Goal: Task Accomplishment & Management: Manage account settings

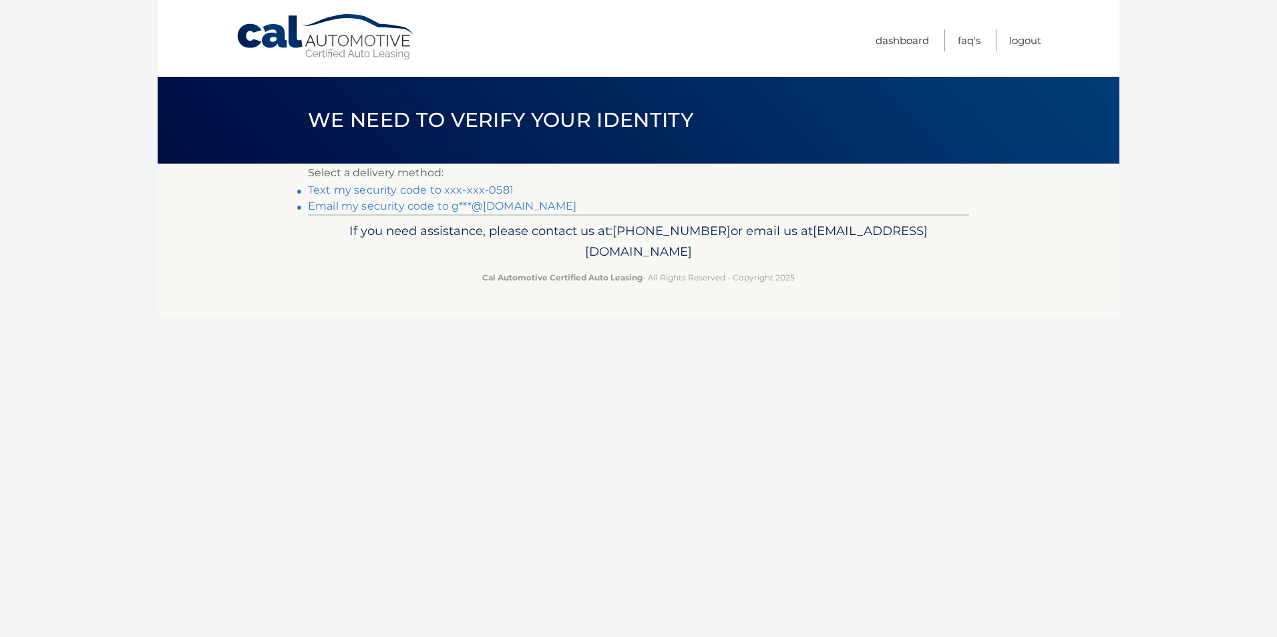
click at [489, 187] on link "Text my security code to xxx-xxx-0581" at bounding box center [411, 190] width 206 height 13
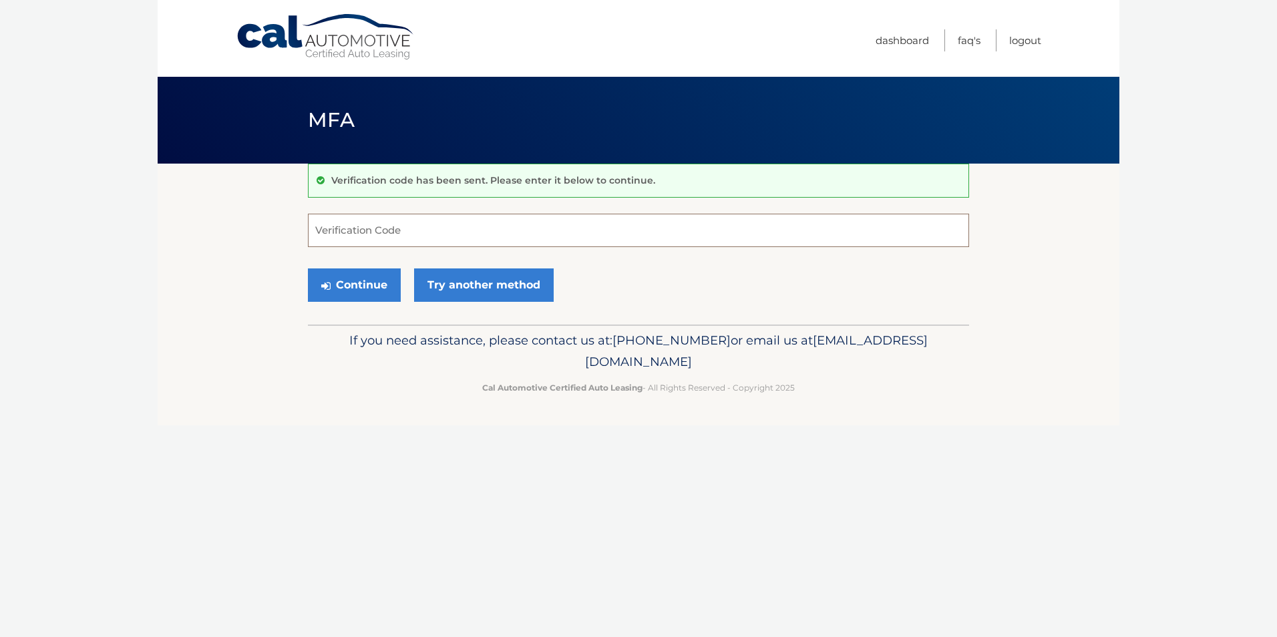
click at [504, 234] on input "Verification Code" at bounding box center [638, 230] width 661 height 33
type input "932154"
click at [345, 286] on button "Continue" at bounding box center [354, 284] width 93 height 33
click at [376, 290] on button "Continue" at bounding box center [354, 284] width 93 height 33
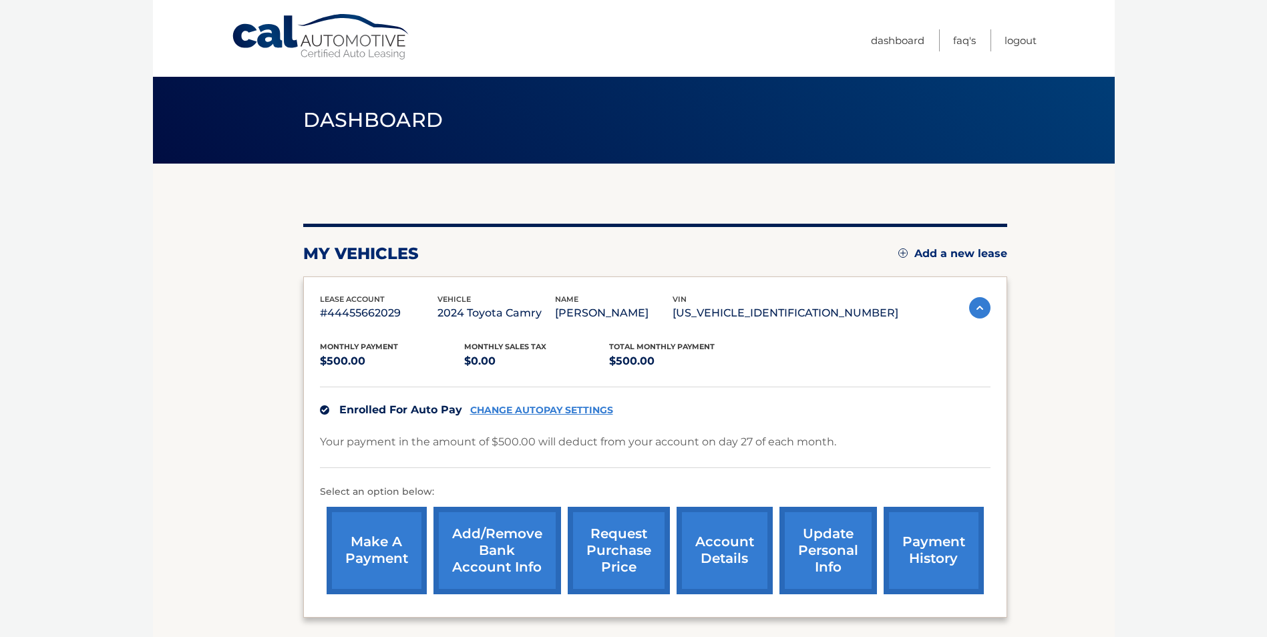
click at [553, 411] on link "CHANGE AUTOPAY SETTINGS" at bounding box center [541, 410] width 143 height 11
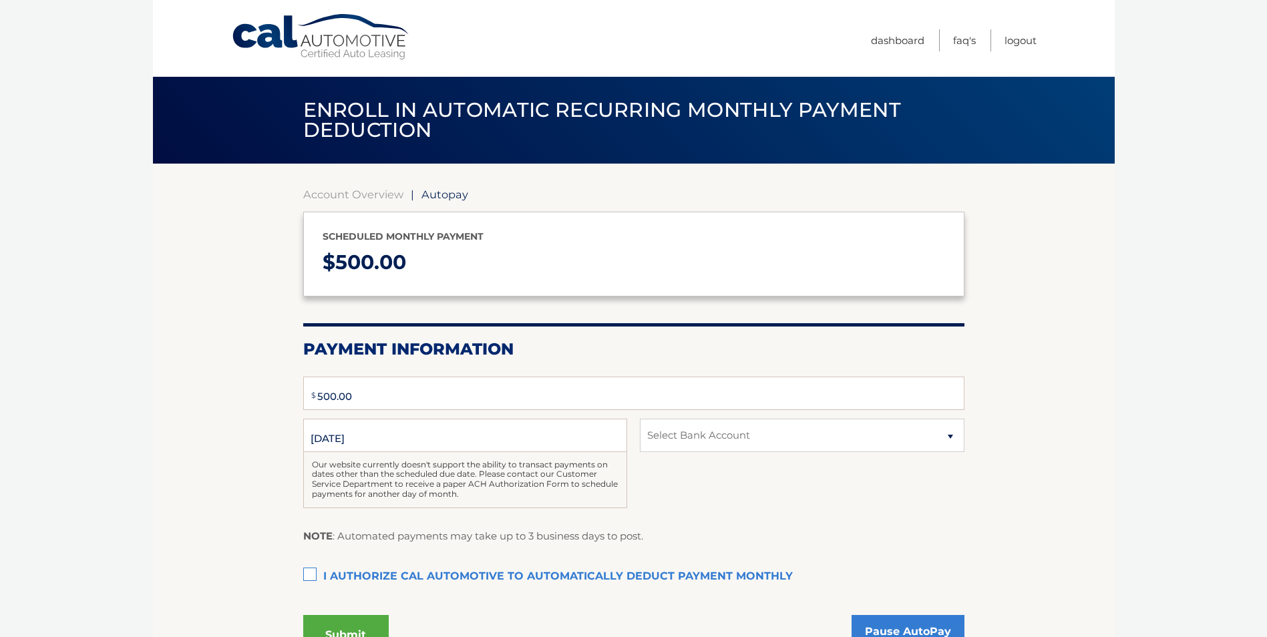
type input "500"
select select "ZmVmYWZhZTAtY2JjNS00YjE4LWI5OTAtZWQxNjA5MWRkZmRk"
click at [332, 439] on input "8/27/2025" at bounding box center [465, 435] width 324 height 33
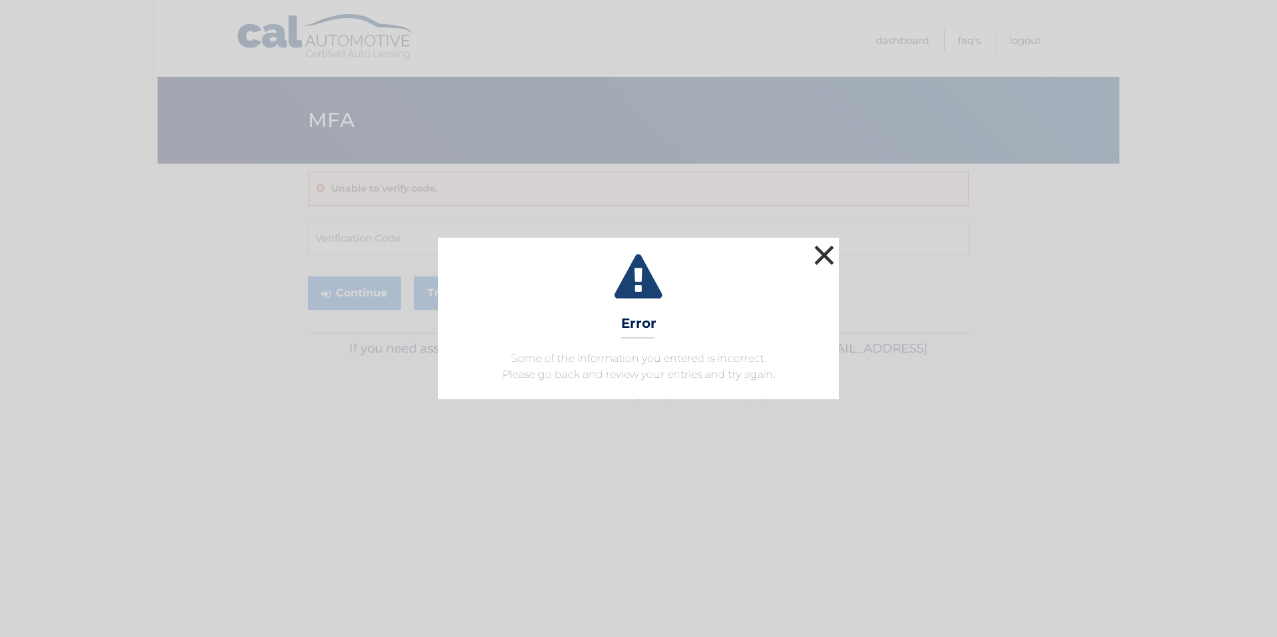
click at [825, 254] on button "×" at bounding box center [824, 255] width 27 height 27
click at [827, 254] on button "×" at bounding box center [824, 255] width 27 height 27
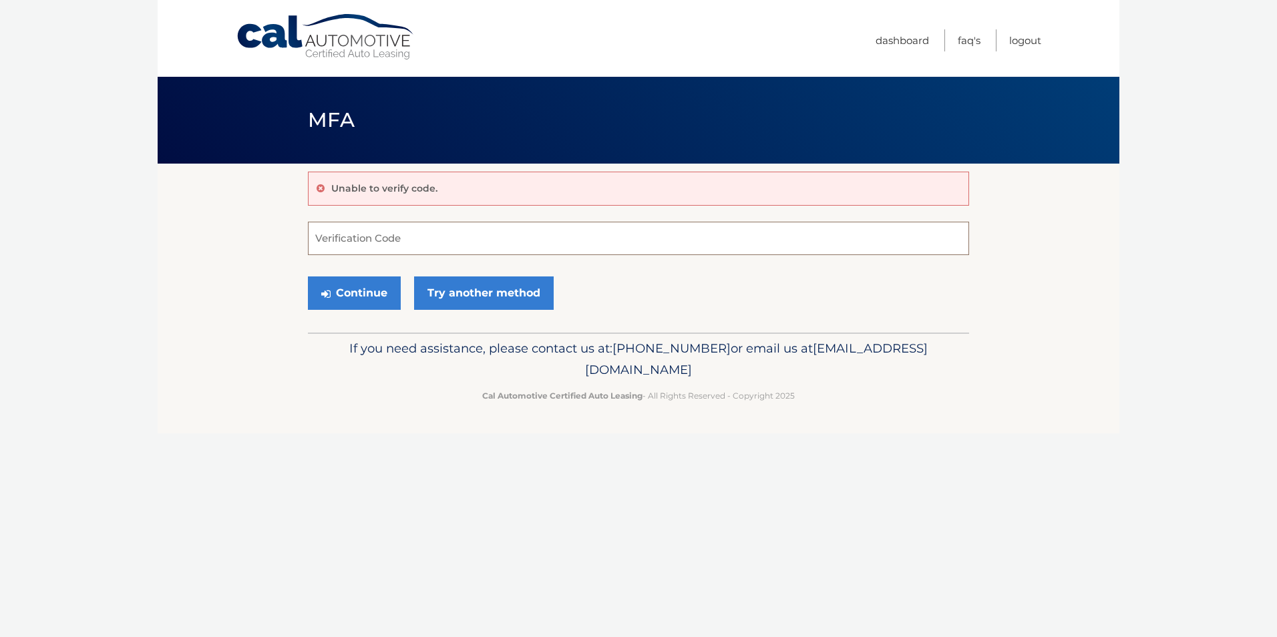
click at [827, 254] on input "Verification Code" at bounding box center [638, 238] width 661 height 33
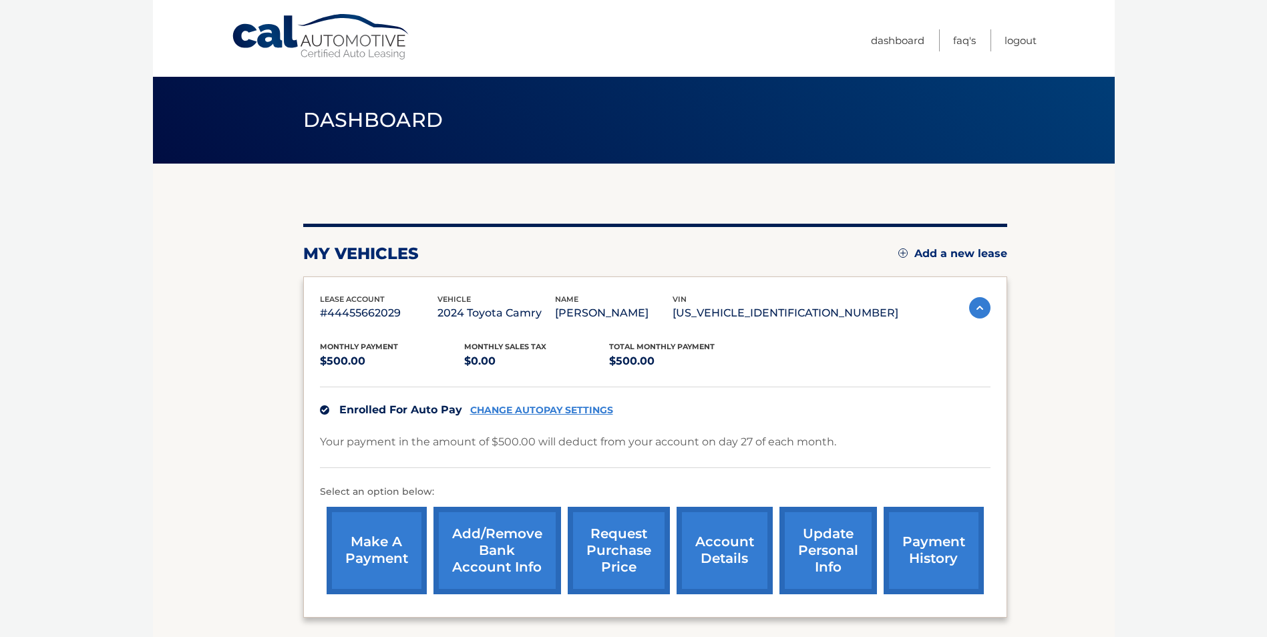
click at [942, 546] on link "payment history" at bounding box center [933, 550] width 100 height 87
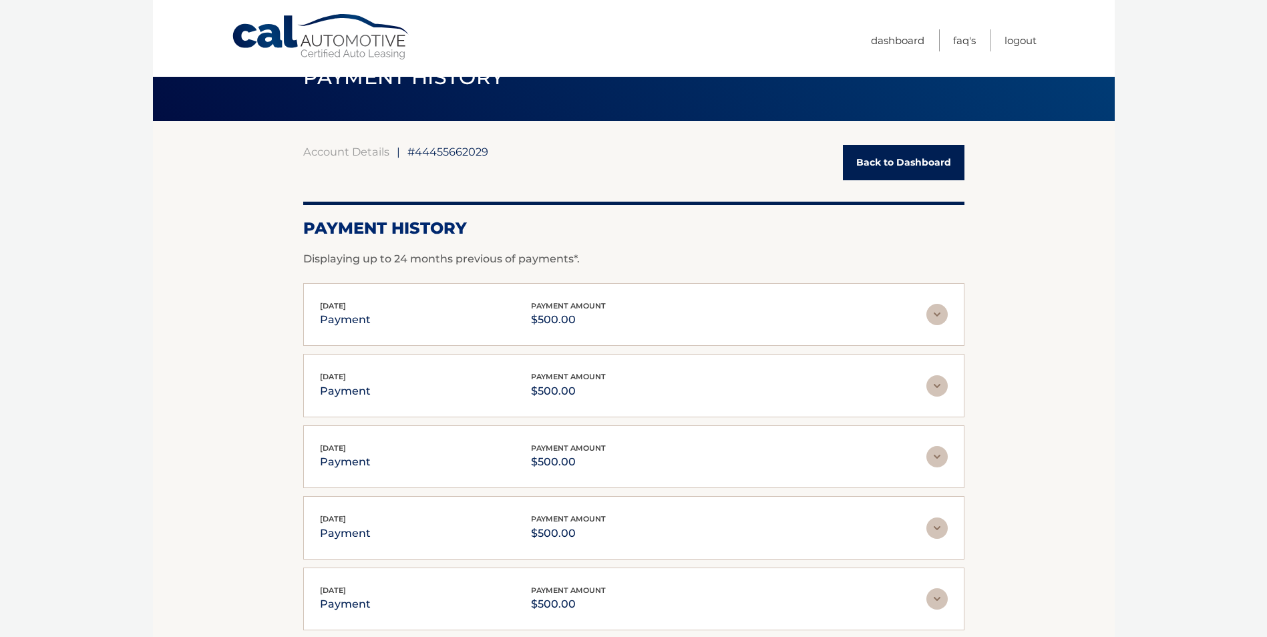
scroll to position [67, 0]
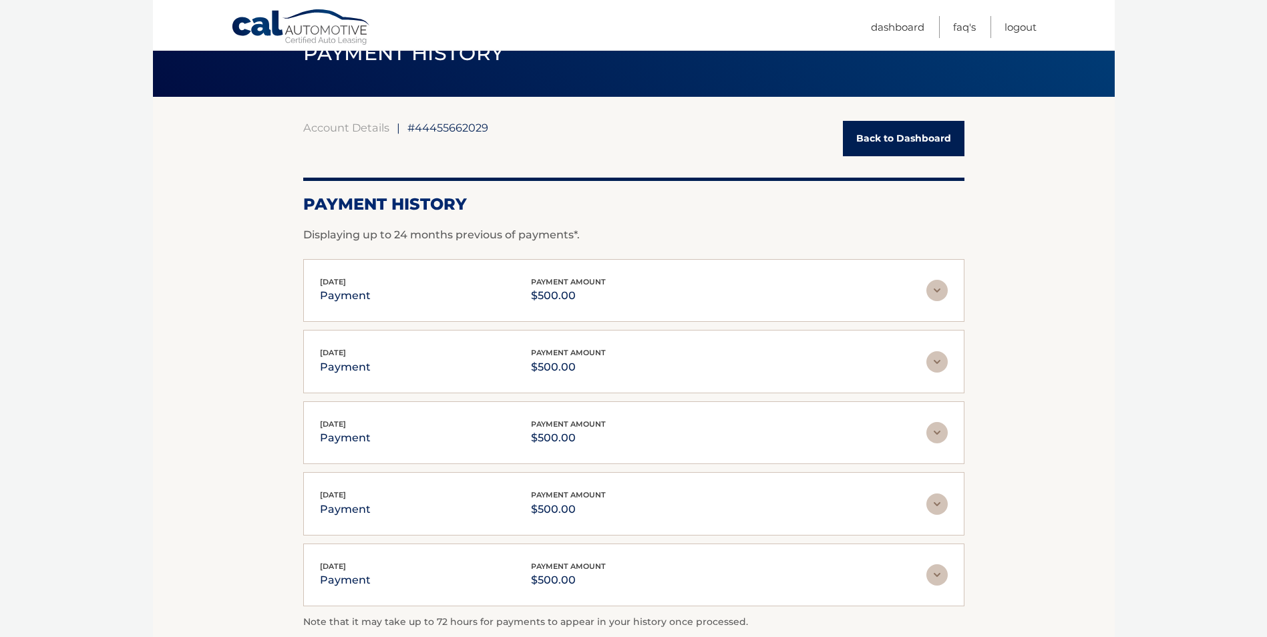
click at [935, 291] on img at bounding box center [936, 290] width 21 height 21
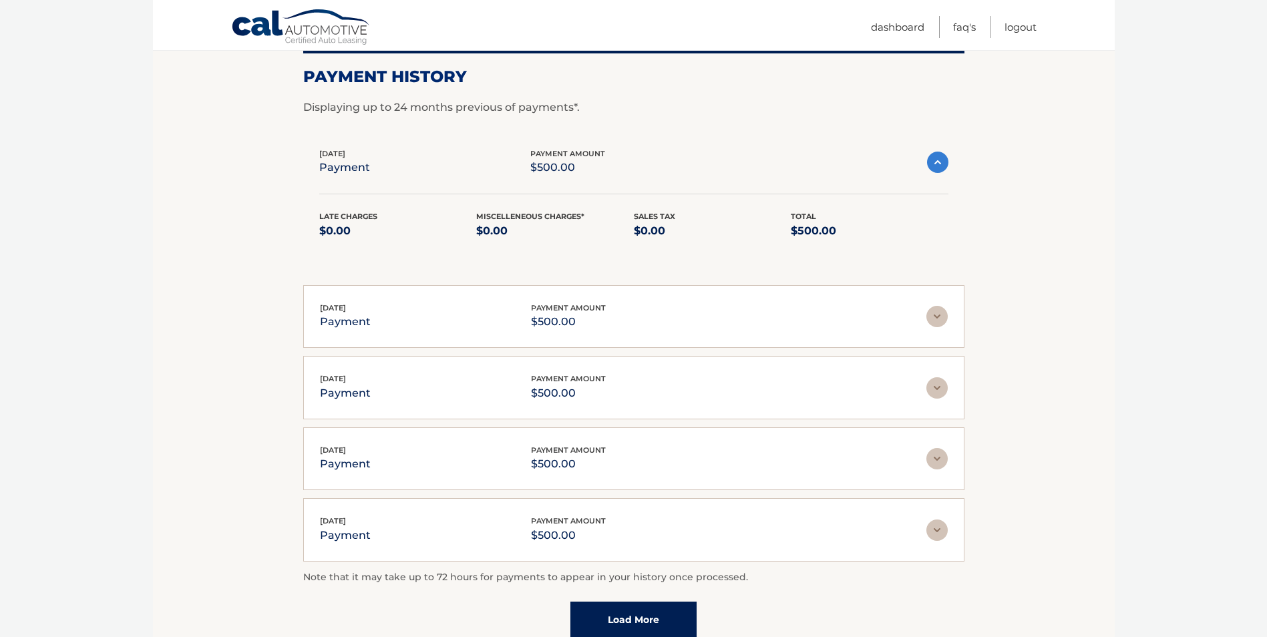
scroll to position [200, 0]
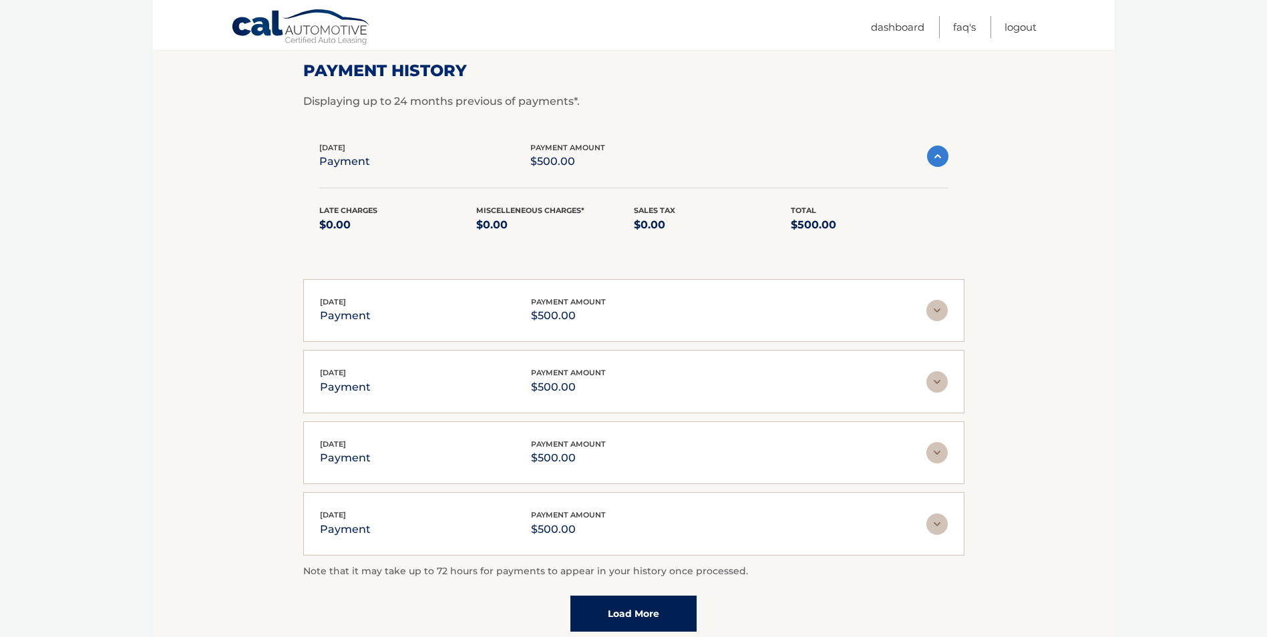
click at [940, 525] on img at bounding box center [936, 523] width 21 height 21
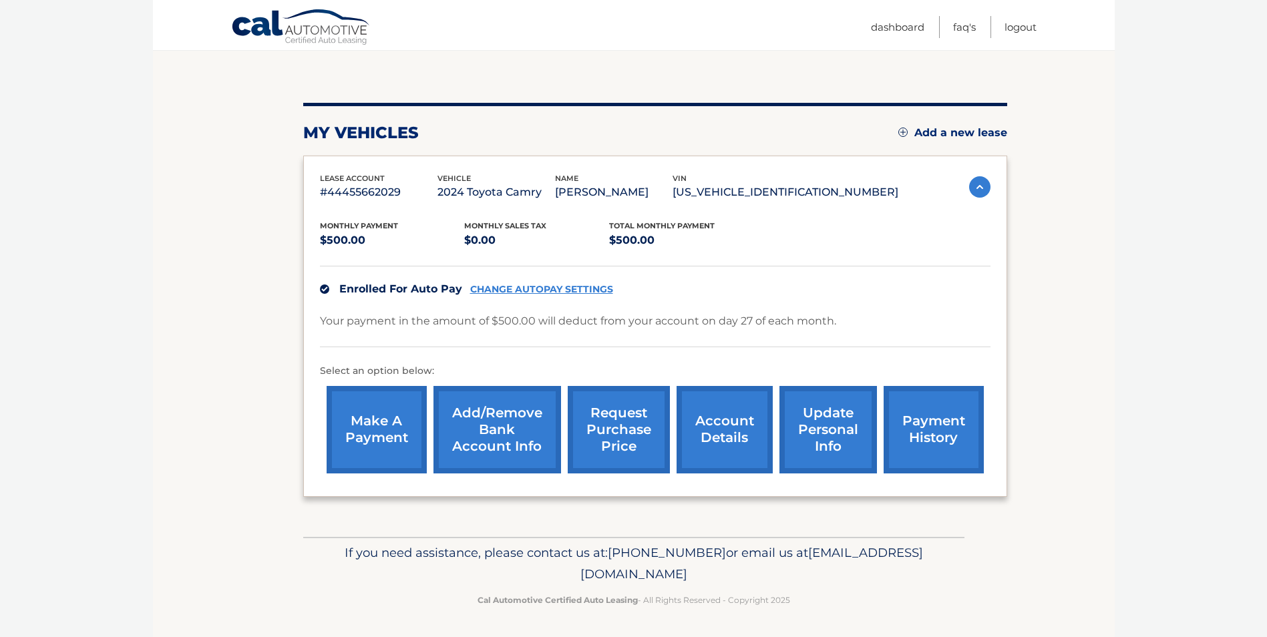
scroll to position [122, 0]
click at [563, 289] on link "CHANGE AUTOPAY SETTINGS" at bounding box center [541, 288] width 143 height 11
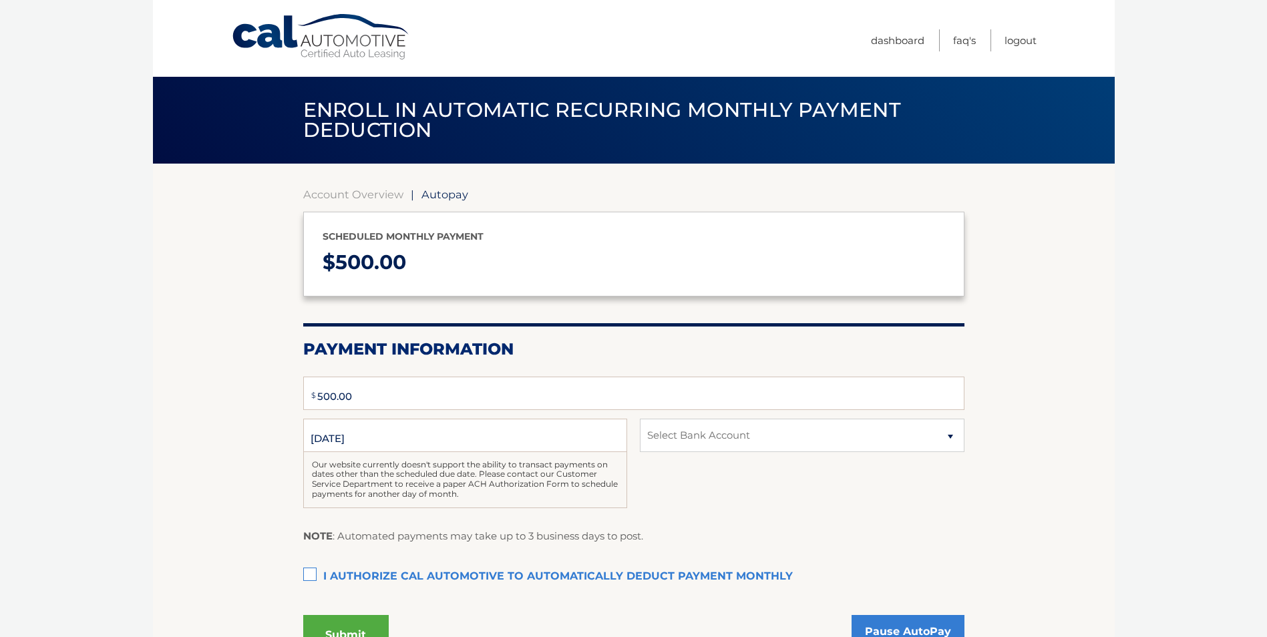
type input "500"
select select "ZmVmYWZhZTAtY2JjNS00YjE4LWI5OTAtZWQxNjA5MWRkZmRk"
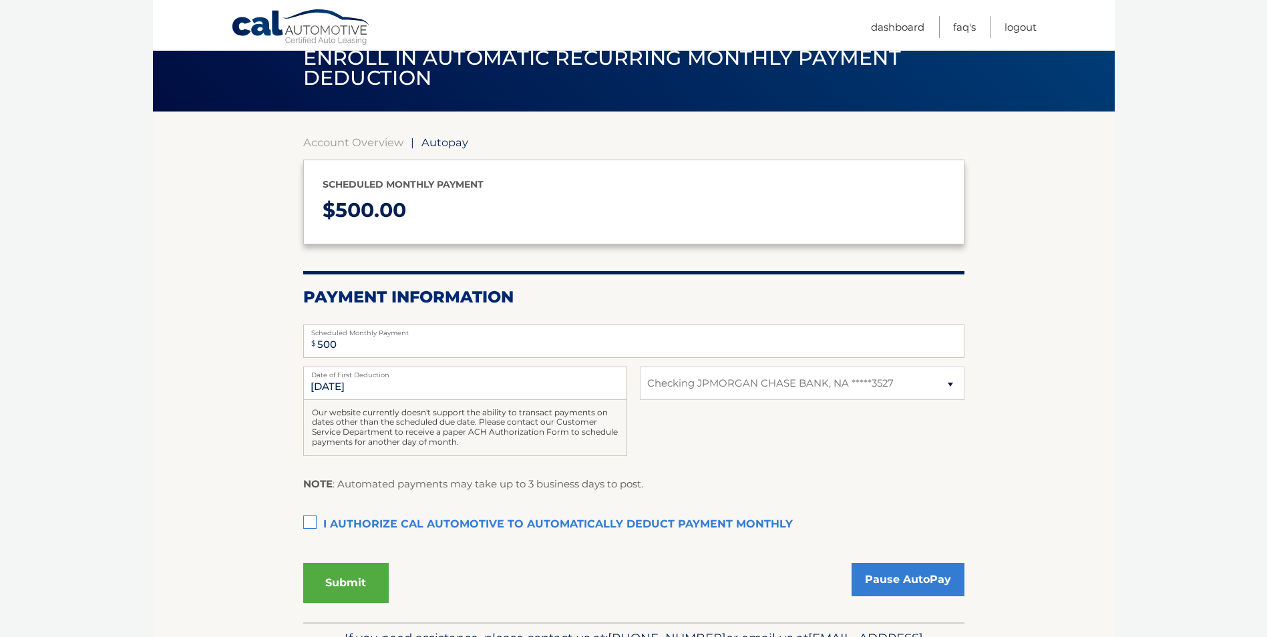
scroll to position [134, 0]
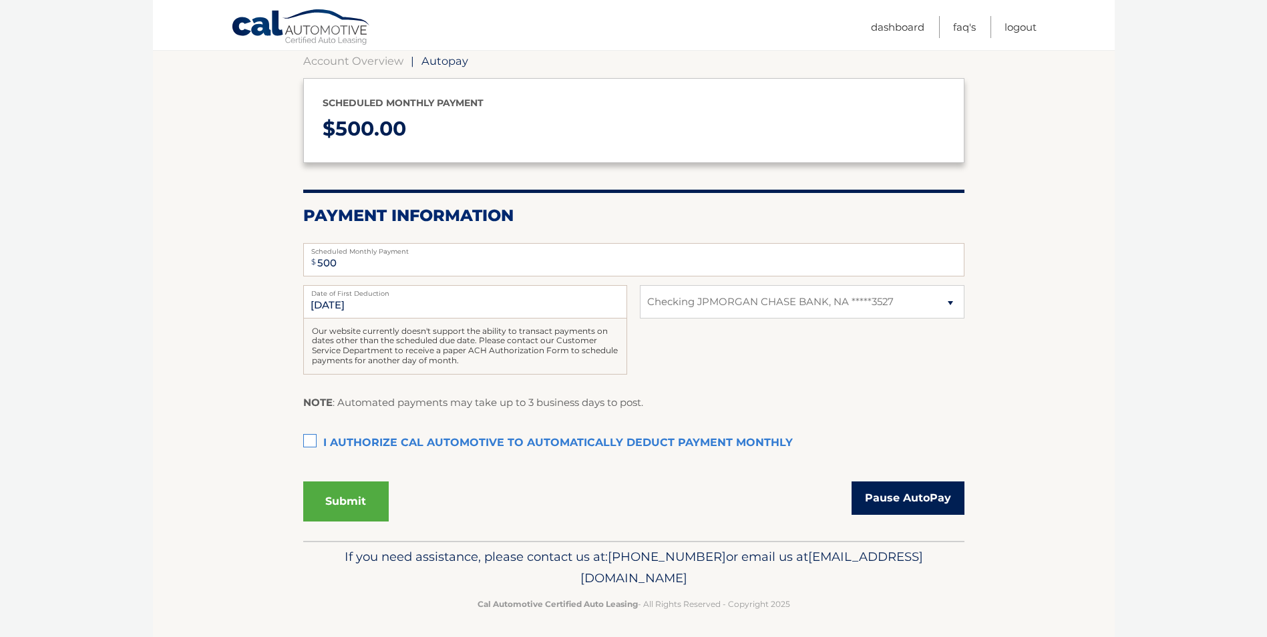
click at [915, 494] on link "Pause AutoPay" at bounding box center [907, 497] width 113 height 33
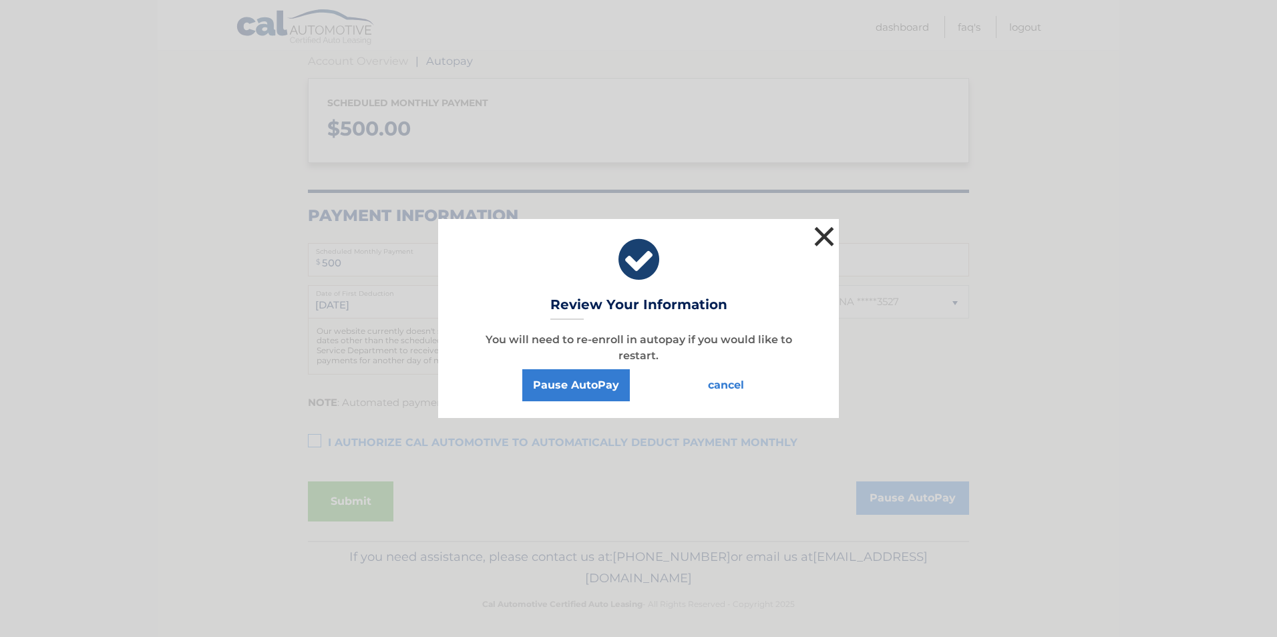
click at [829, 226] on button "×" at bounding box center [824, 236] width 27 height 27
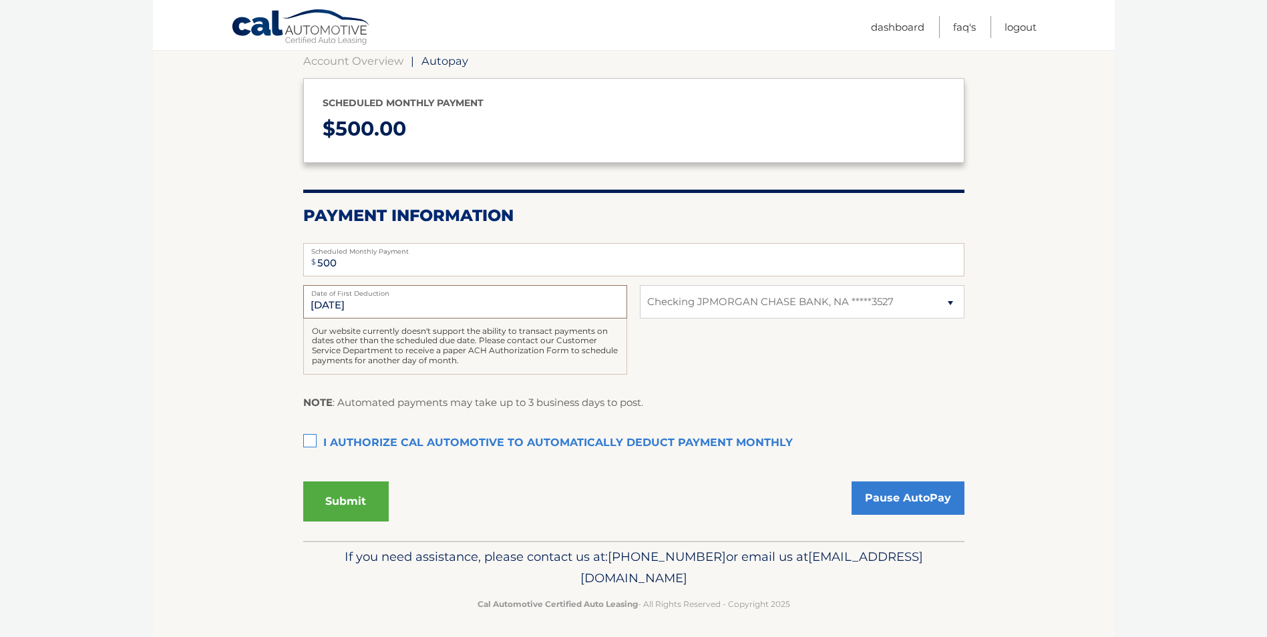
click at [397, 308] on input "8/27/2025" at bounding box center [465, 301] width 324 height 33
click at [953, 308] on select "Select Bank Account Checking JPMORGAN CHASE BANK, NA *****3527" at bounding box center [802, 301] width 324 height 33
select select
click at [640, 285] on select "Select Bank Account Checking JPMORGAN CHASE BANK, NA *****3527" at bounding box center [802, 301] width 324 height 33
click at [717, 304] on select "Select Bank Account Checking JPMORGAN CHASE BANK, NA *****3527" at bounding box center [802, 301] width 324 height 33
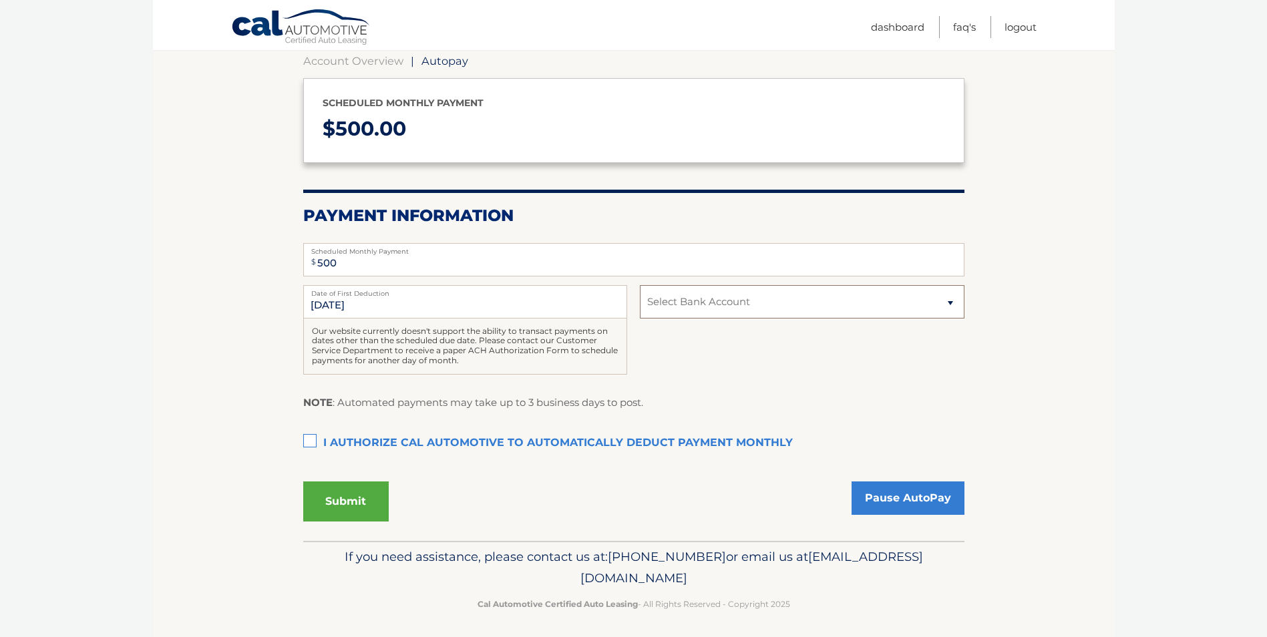
click at [640, 285] on select "Select Bank Account Checking JPMORGAN CHASE BANK, NA *****3527" at bounding box center [802, 301] width 324 height 33
click at [720, 331] on div "8/27/2025 Date of First Deduction Our website currently doesn't support the abi…" at bounding box center [633, 337] width 661 height 104
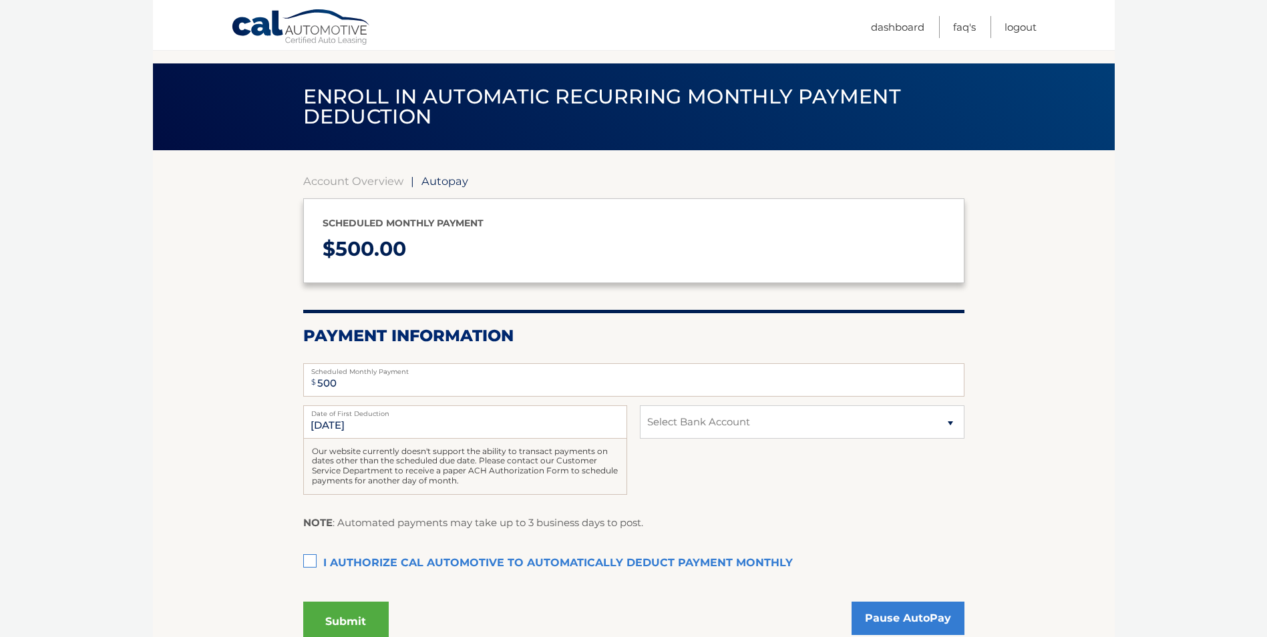
scroll to position [0, 0]
